Goal: Task Accomplishment & Management: Complete application form

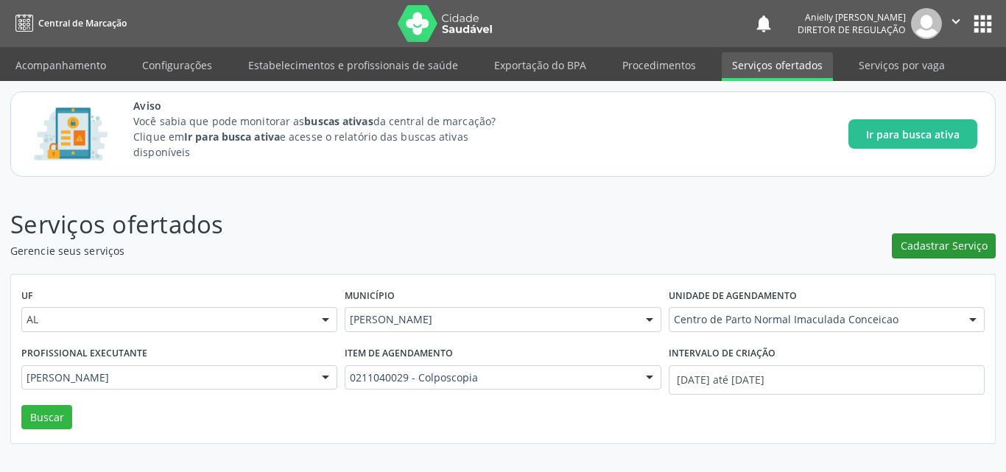
click at [964, 252] on span "Cadastrar Serviço" at bounding box center [943, 245] width 87 height 15
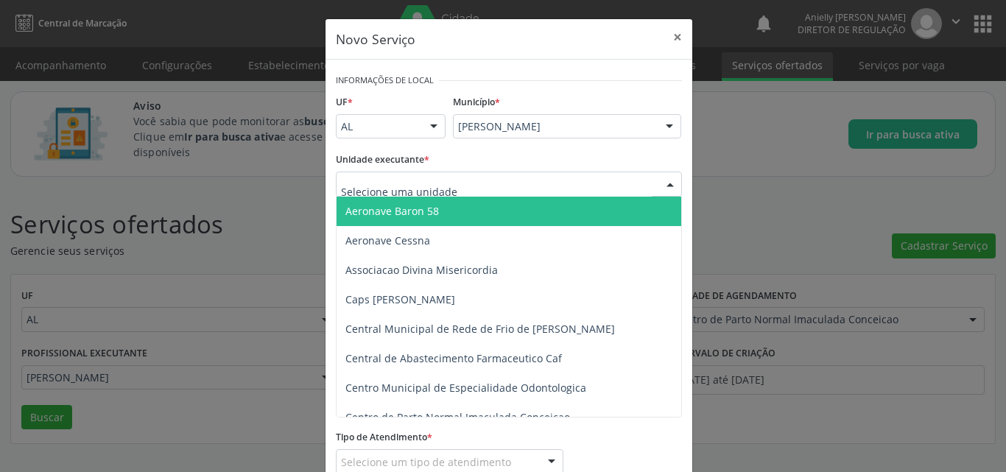
click at [651, 193] on div at bounding box center [509, 184] width 346 height 25
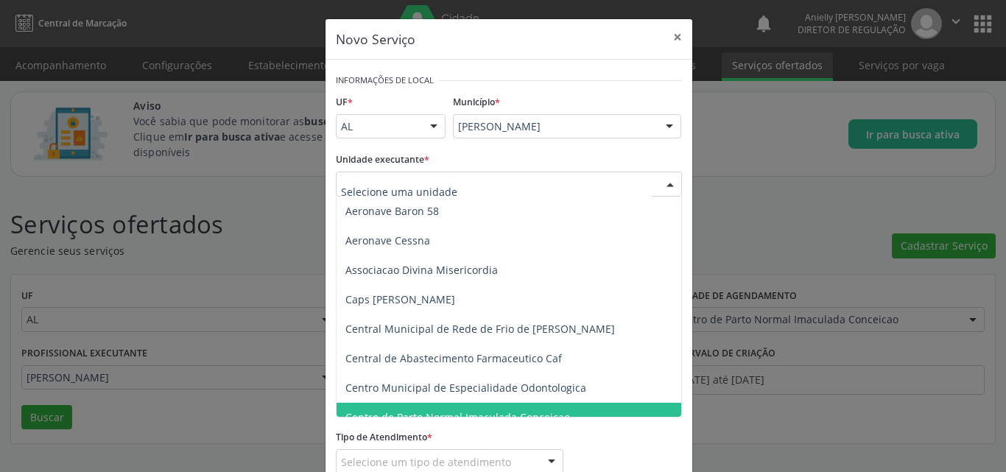
click at [405, 406] on span "Centro de Parto Normal Imaculada Conceicao" at bounding box center [519, 417] width 367 height 29
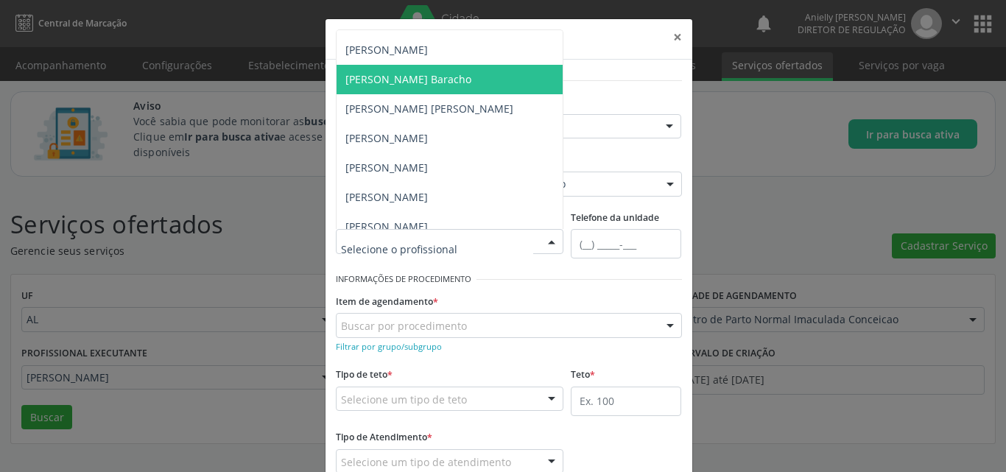
scroll to position [66, 0]
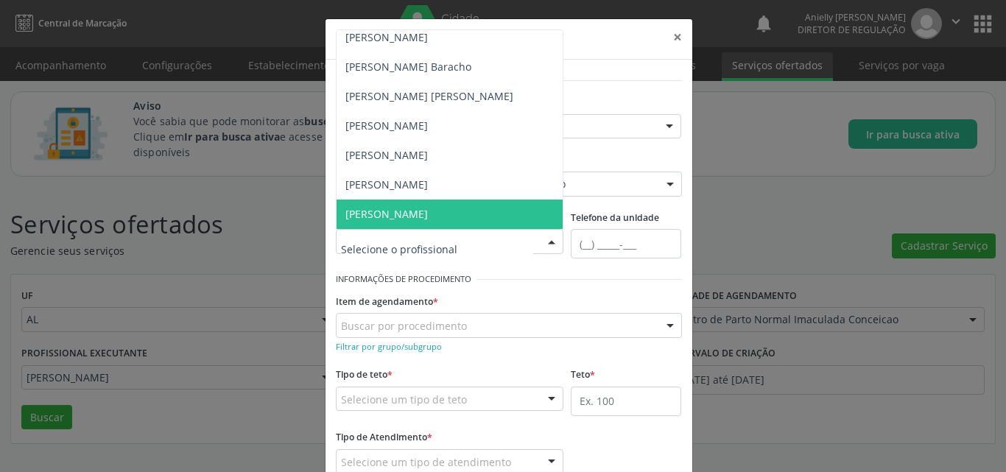
click at [495, 212] on span "[PERSON_NAME]" at bounding box center [449, 214] width 227 height 29
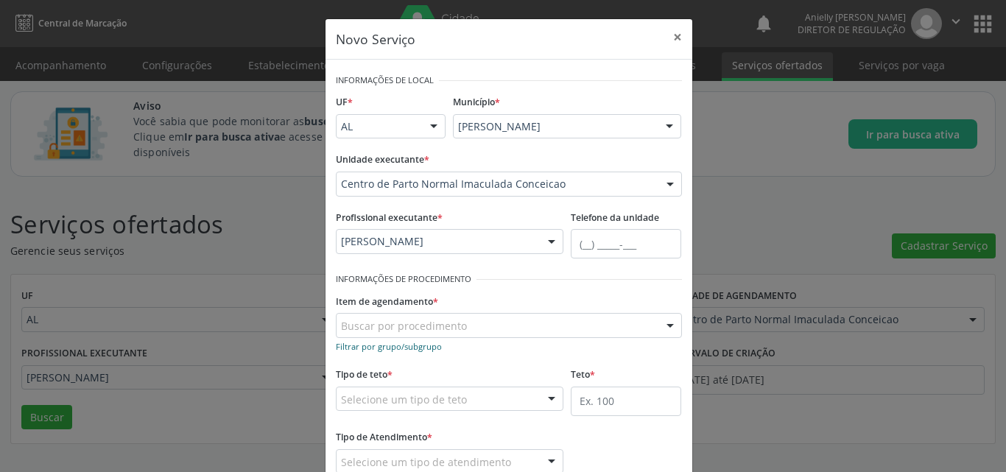
click at [427, 339] on link "Filtrar por grupo/subgrupo" at bounding box center [389, 346] width 106 height 14
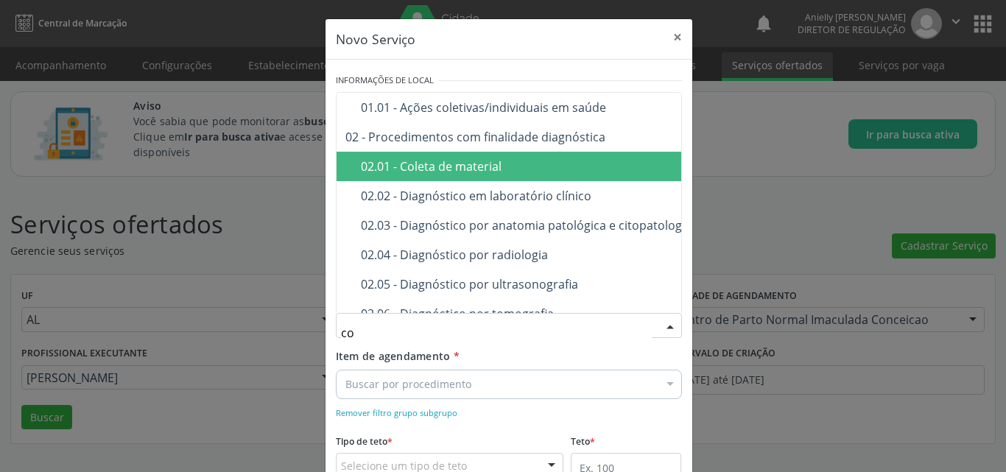
type input "c"
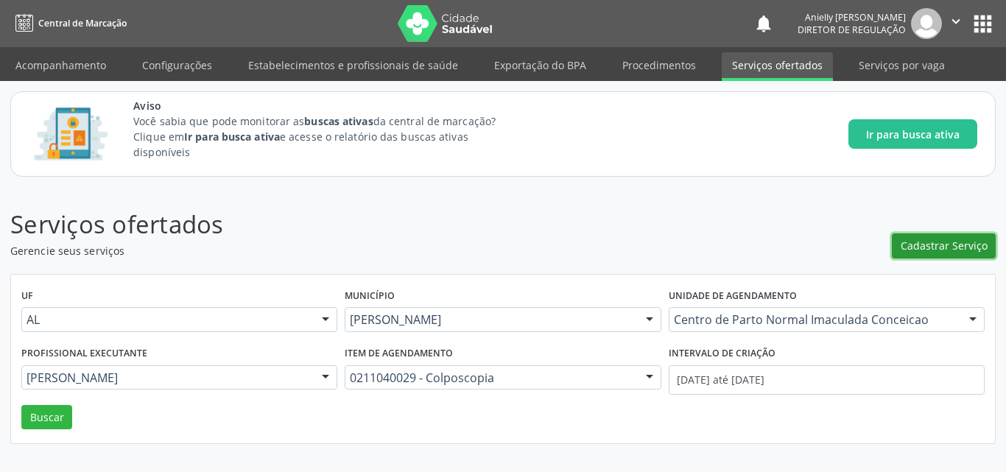
click at [961, 234] on button "Cadastrar Serviço" at bounding box center [944, 245] width 104 height 25
click at [953, 243] on span "Cadastrar Serviço" at bounding box center [943, 245] width 87 height 15
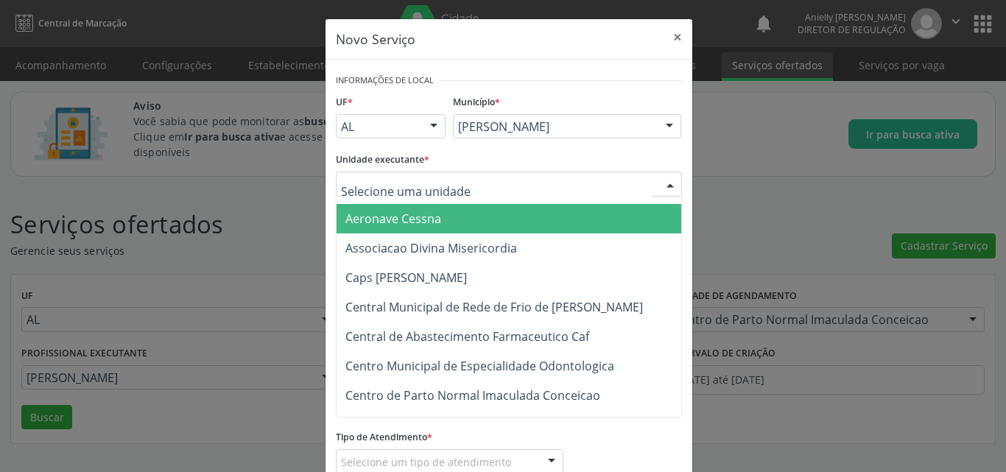
scroll to position [50, 0]
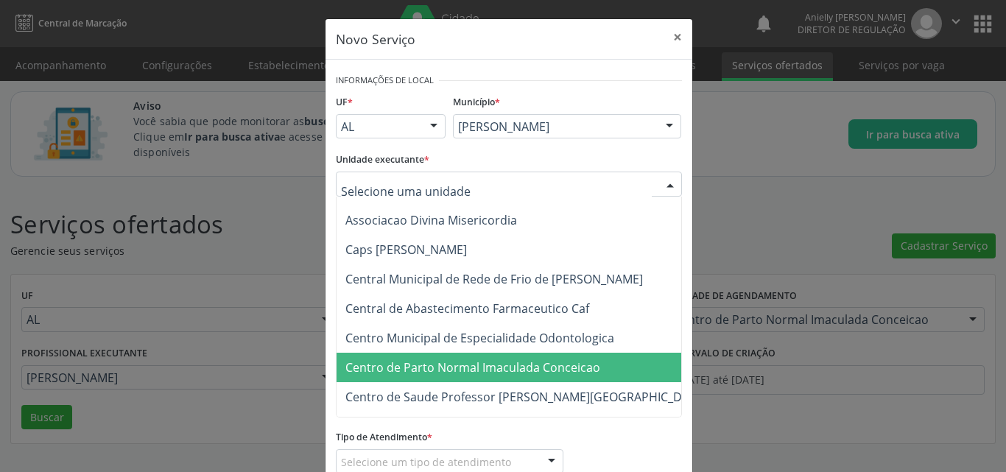
click at [540, 355] on span "Centro de Parto Normal Imaculada Conceicao" at bounding box center [538, 367] width 404 height 29
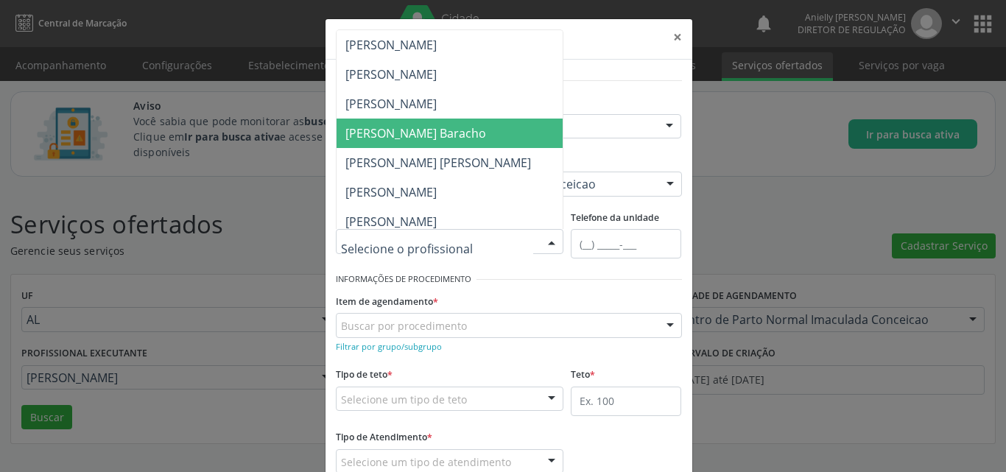
scroll to position [66, 0]
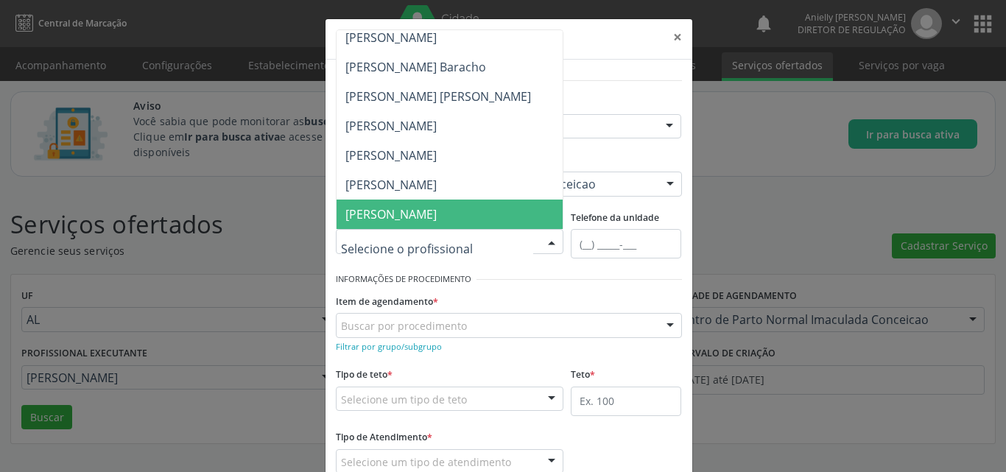
click at [437, 207] on span "[PERSON_NAME]" at bounding box center [390, 214] width 91 height 16
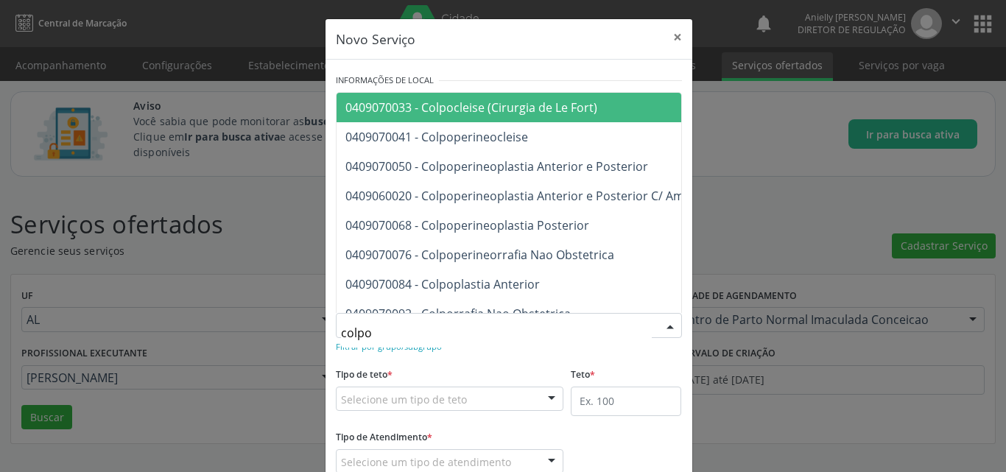
type input "colpos"
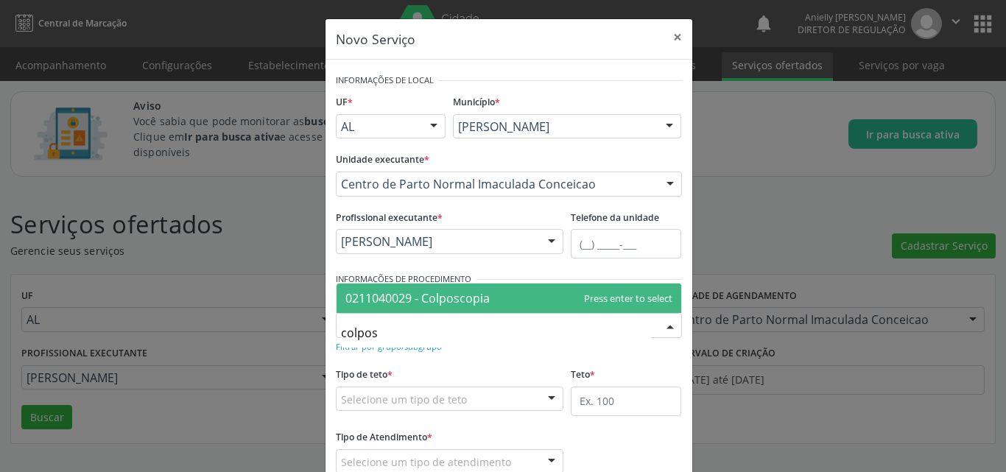
click at [423, 306] on span "0211040029 - Colposcopia" at bounding box center [417, 298] width 144 height 16
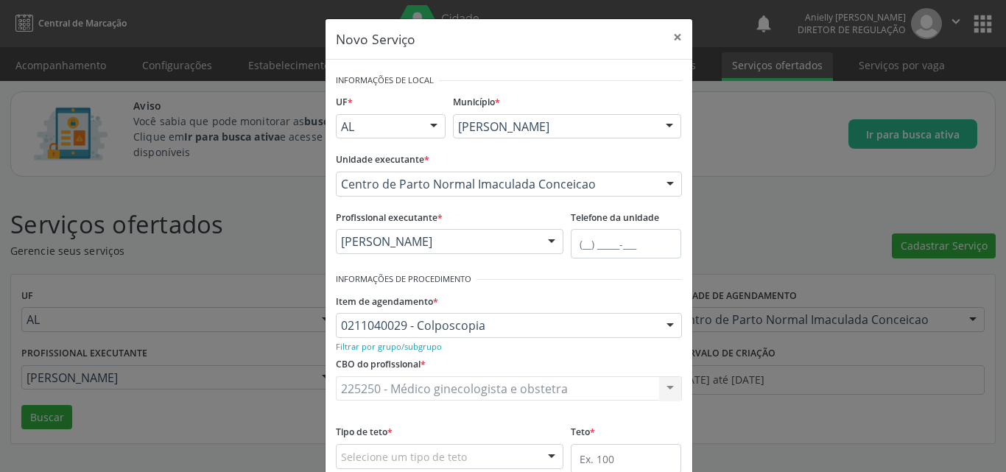
click at [383, 397] on div "225250 - Médico ginecologista e obstetra 225250 - Médico ginecologista e obstet…" at bounding box center [509, 388] width 346 height 25
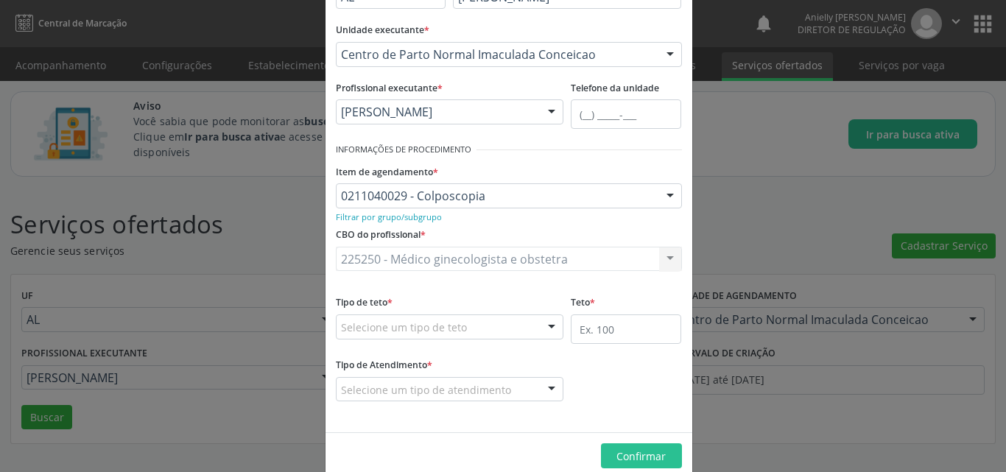
scroll to position [144, 0]
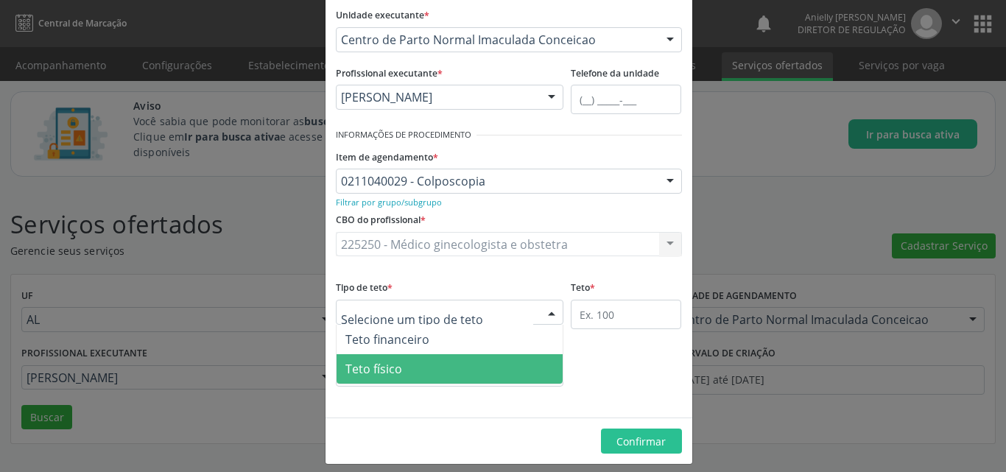
click at [384, 361] on span "Teto físico" at bounding box center [373, 369] width 57 height 16
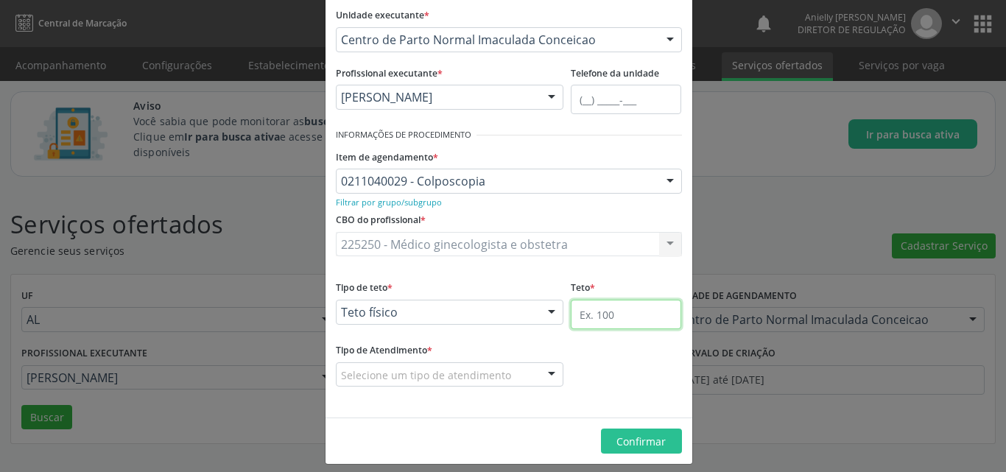
click at [585, 314] on input "text" at bounding box center [626, 314] width 110 height 29
type input "60"
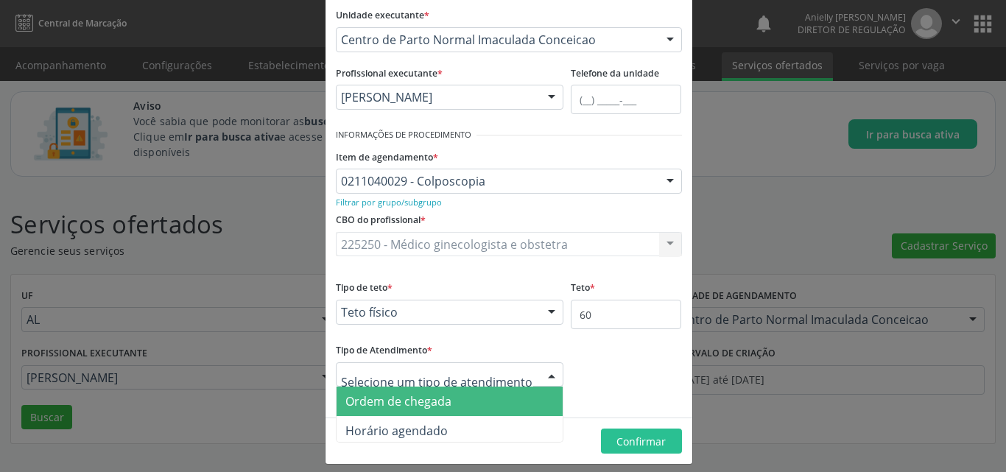
click at [451, 399] on span "Ordem de chegada" at bounding box center [449, 400] width 227 height 29
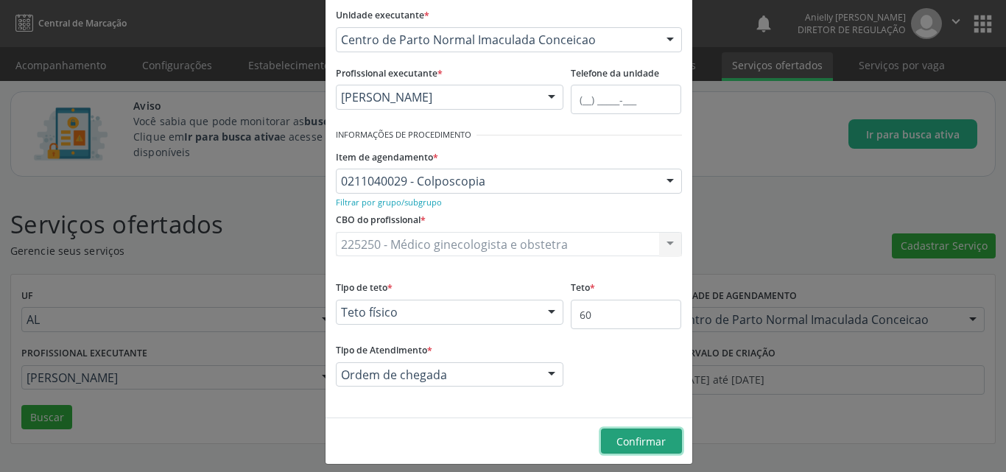
click at [616, 441] on span "Confirmar" at bounding box center [640, 441] width 49 height 14
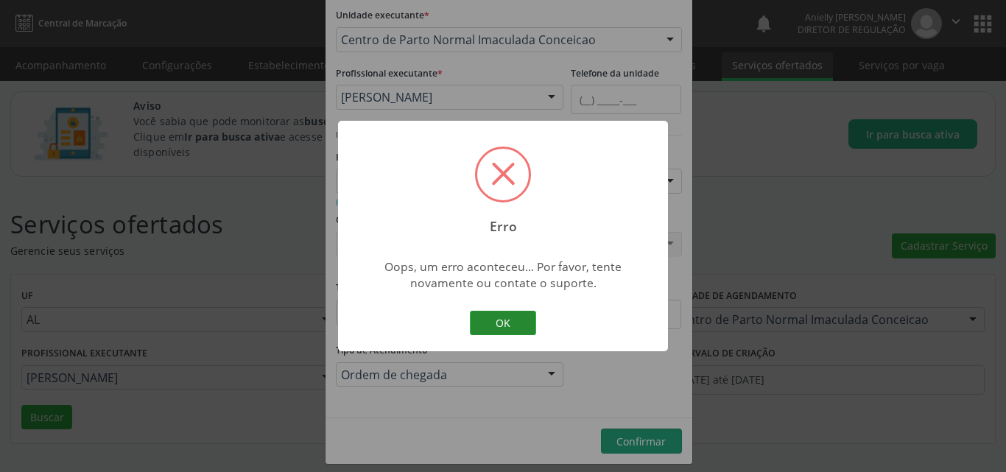
click at [506, 315] on button "OK" at bounding box center [503, 323] width 66 height 25
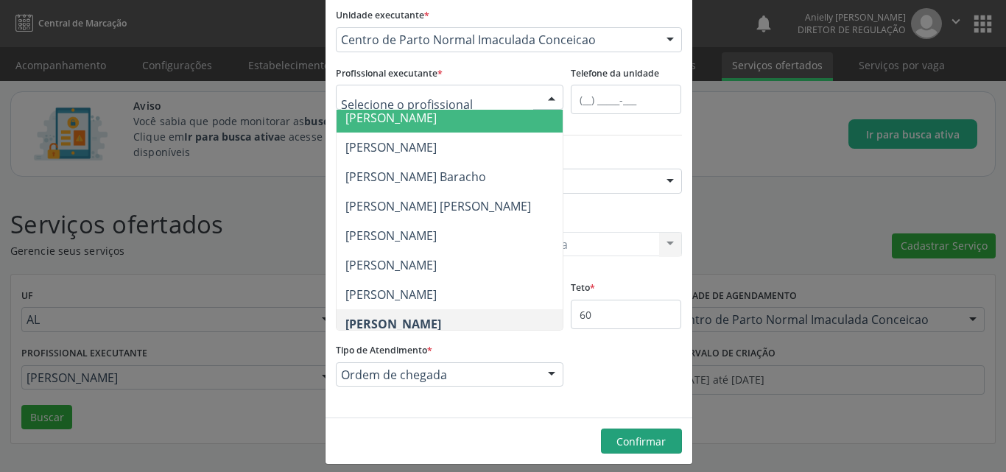
scroll to position [45, 0]
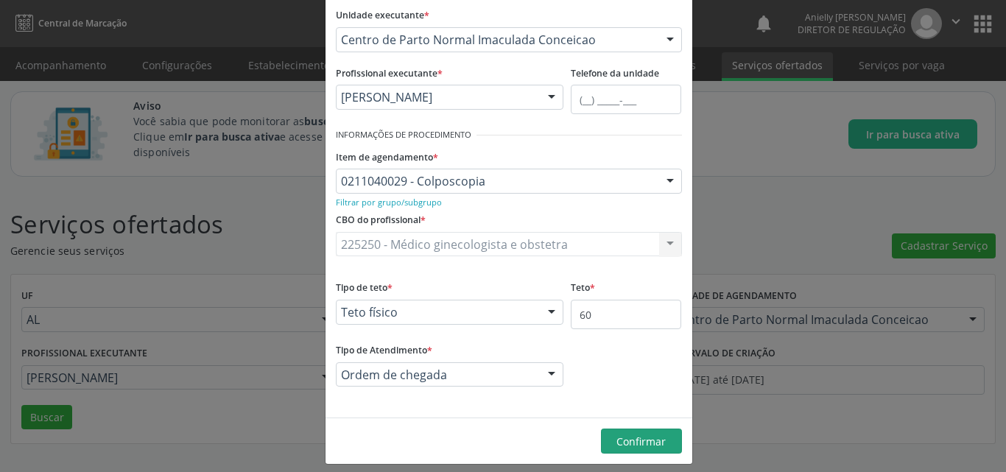
click at [808, 225] on div "Novo Serviço × Informações de Local UF * AL AL Nenhum resultado encontrado para…" at bounding box center [503, 236] width 1006 height 472
